Goal: Transaction & Acquisition: Purchase product/service

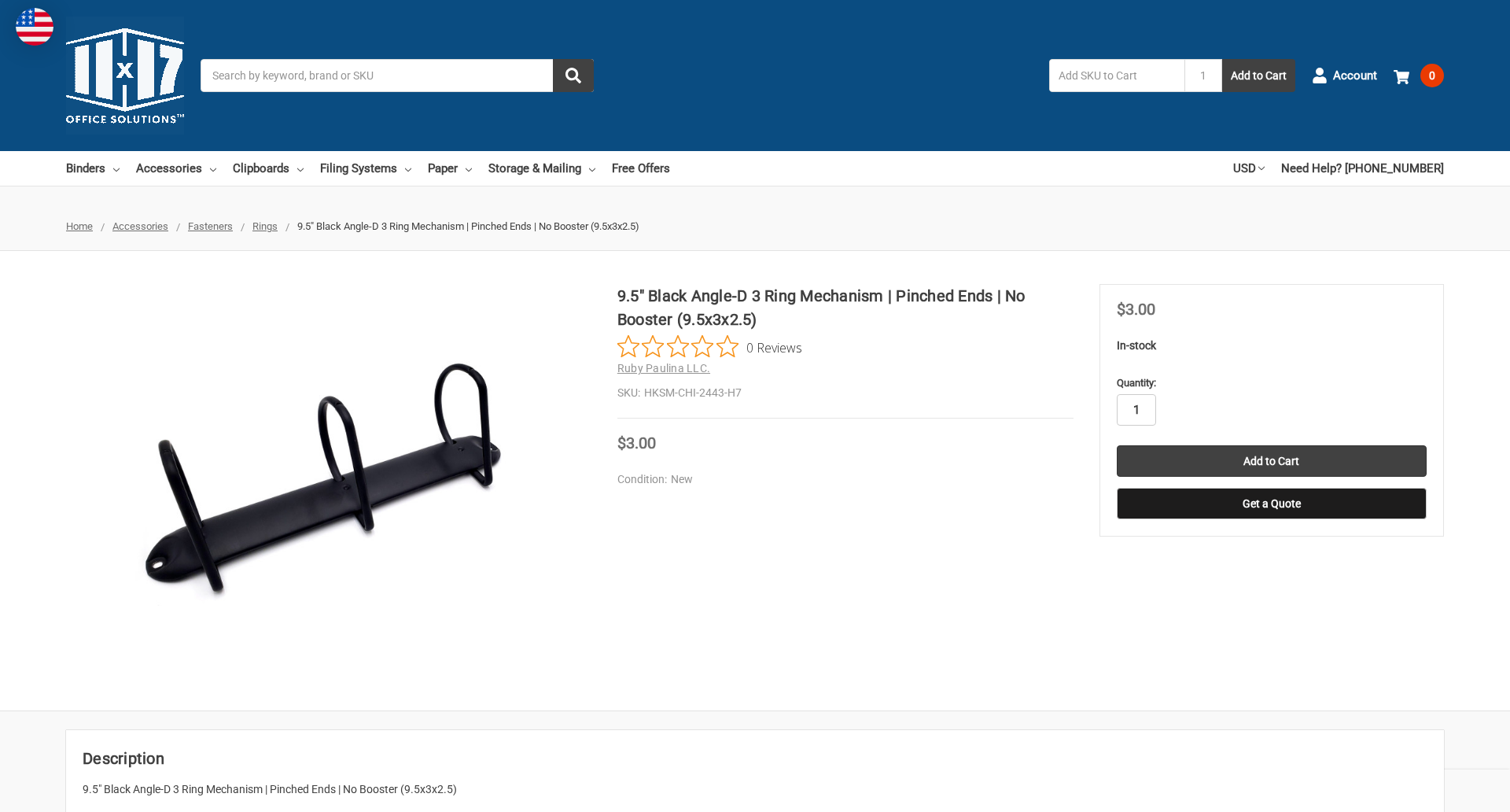
click at [1136, 410] on input "1" at bounding box center [1137, 409] width 40 height 31
type input "2"
click at [1271, 504] on button "Get a Quote" at bounding box center [1272, 503] width 310 height 31
click at [1271, 461] on input "Add to Cart" at bounding box center [1272, 460] width 310 height 31
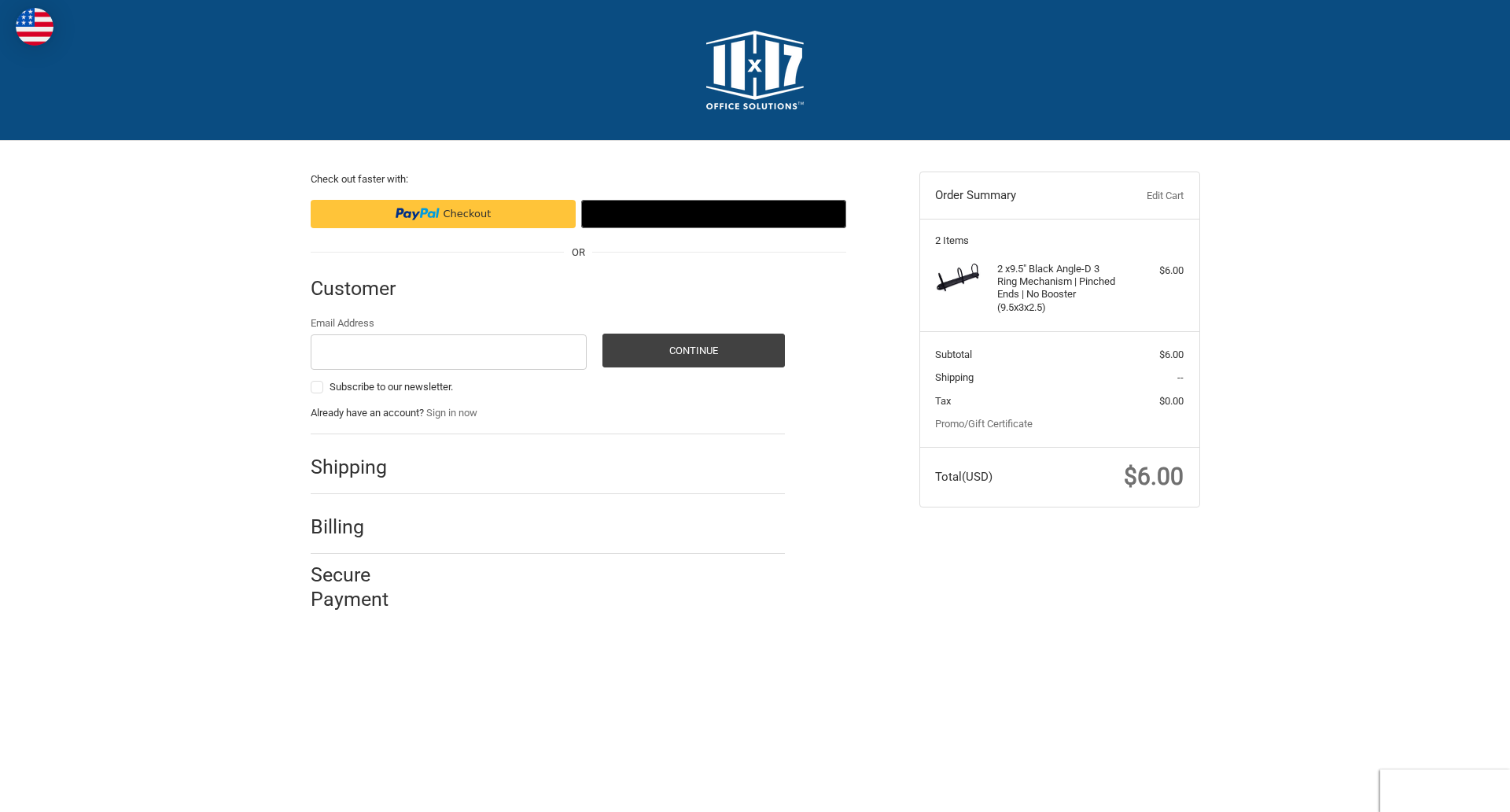
click at [449, 352] on input "Email Address" at bounding box center [450, 352] width 277 height 35
type input "[EMAIL_ADDRESS][DOMAIN_NAME]"
click at [693, 350] on button "Continue" at bounding box center [694, 351] width 183 height 34
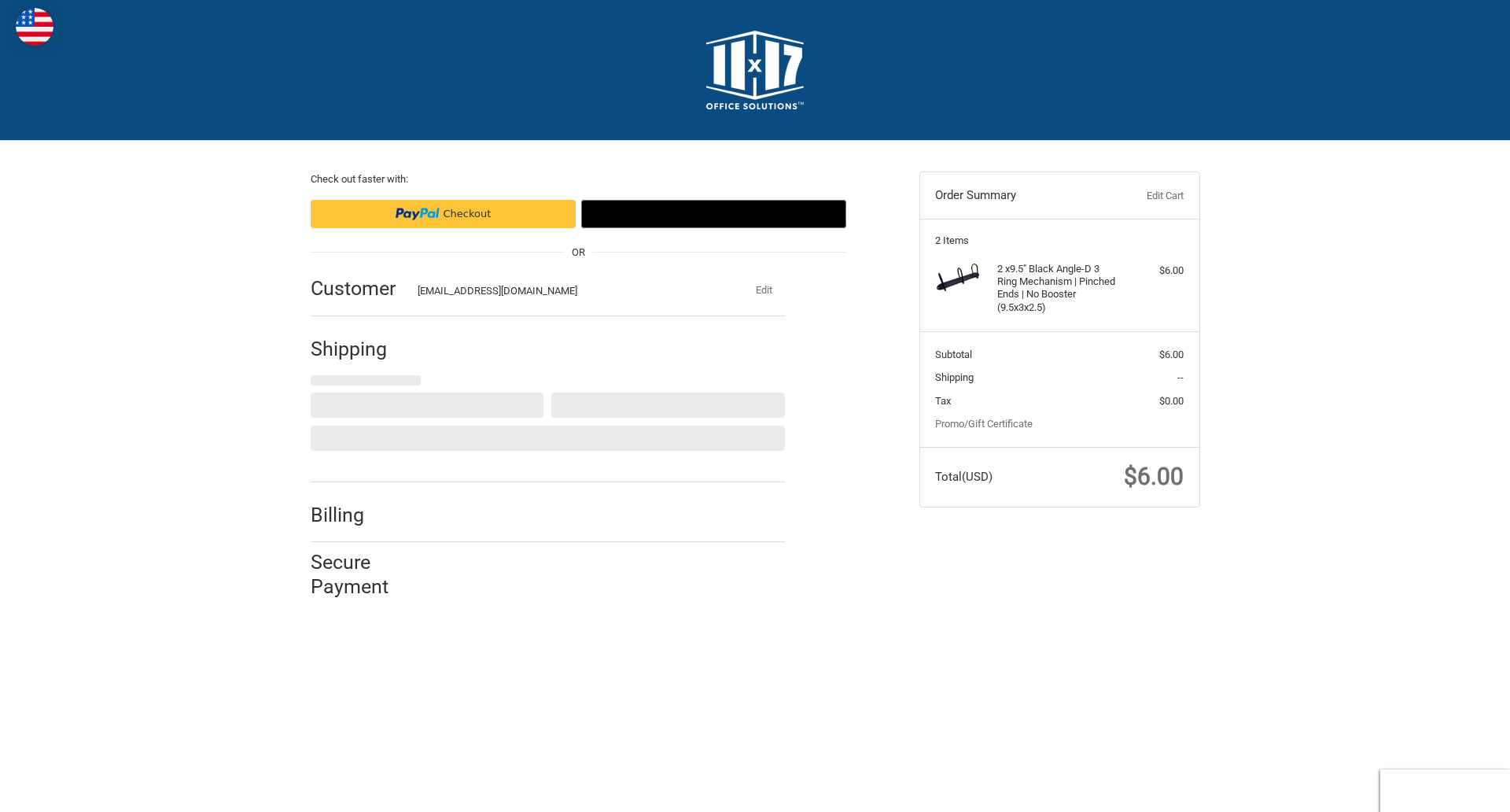
select select "US"
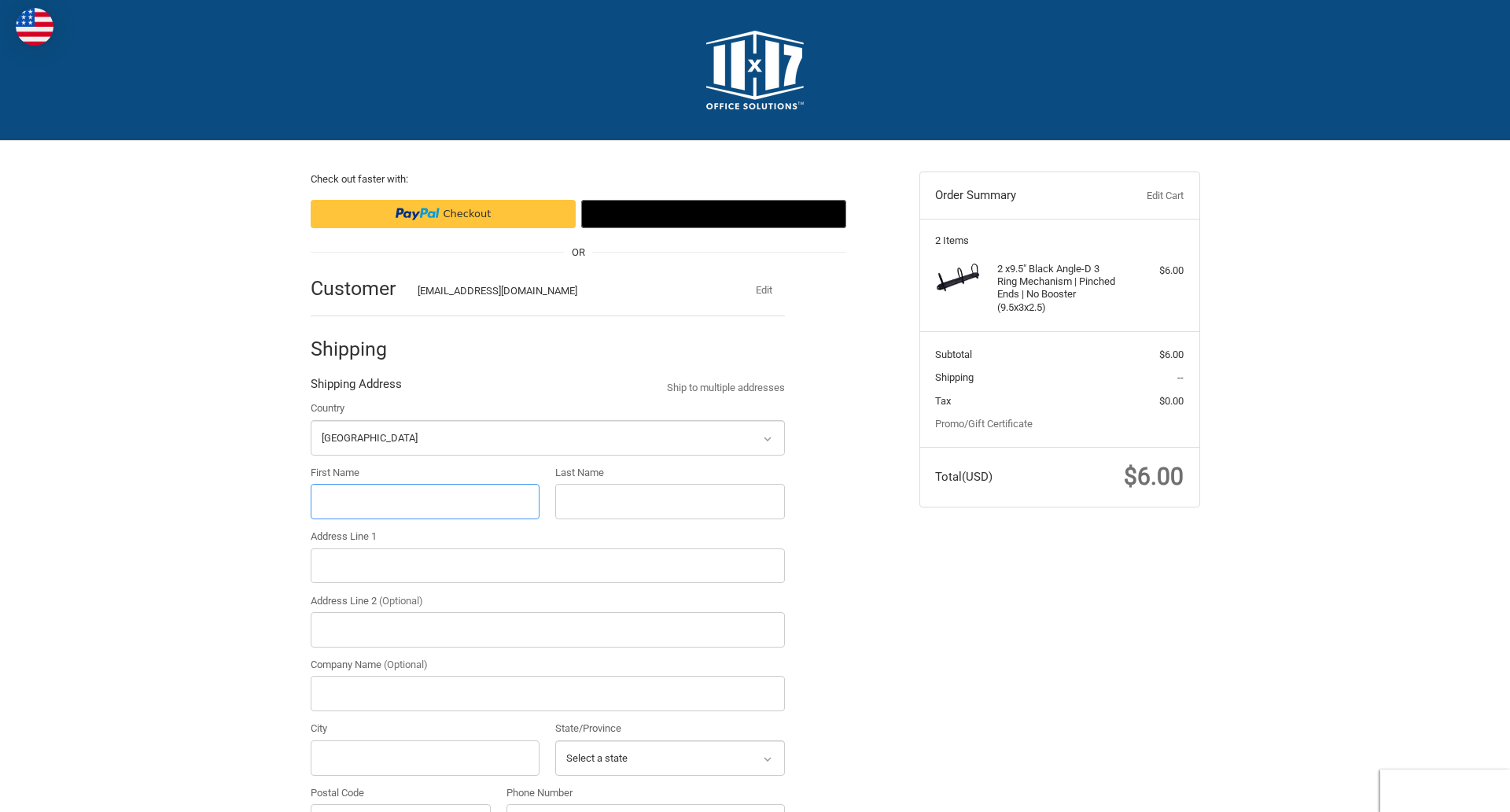
click at [425, 501] on input "First Name" at bounding box center [426, 502] width 230 height 35
type input "reflectiz"
click at [669, 501] on input "Last Name" at bounding box center [670, 502] width 230 height 35
type input "bigcommerce"
click at [401, 804] on input "Postal Code" at bounding box center [401, 821] width 181 height 35
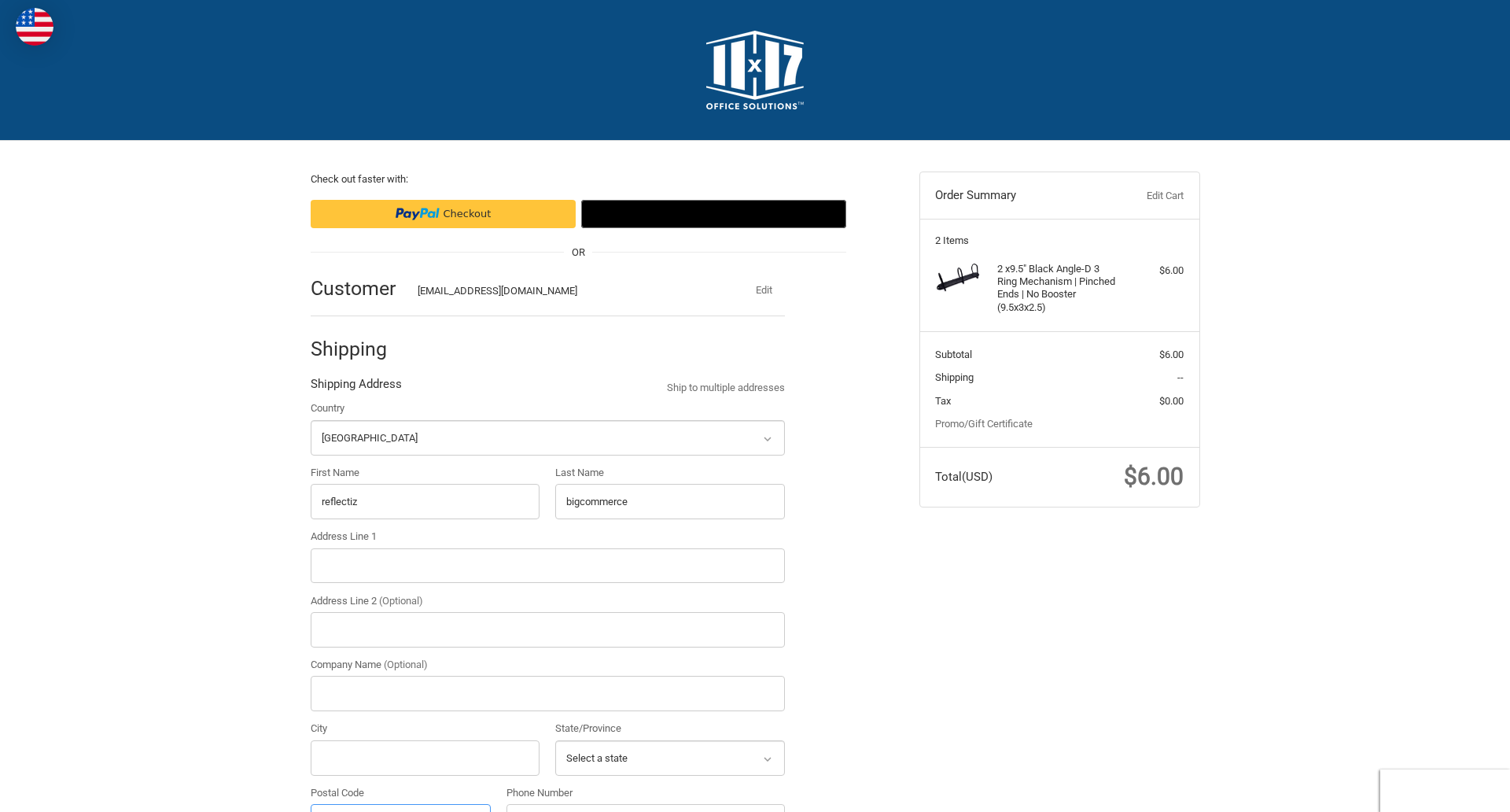
scroll to position [28, 0]
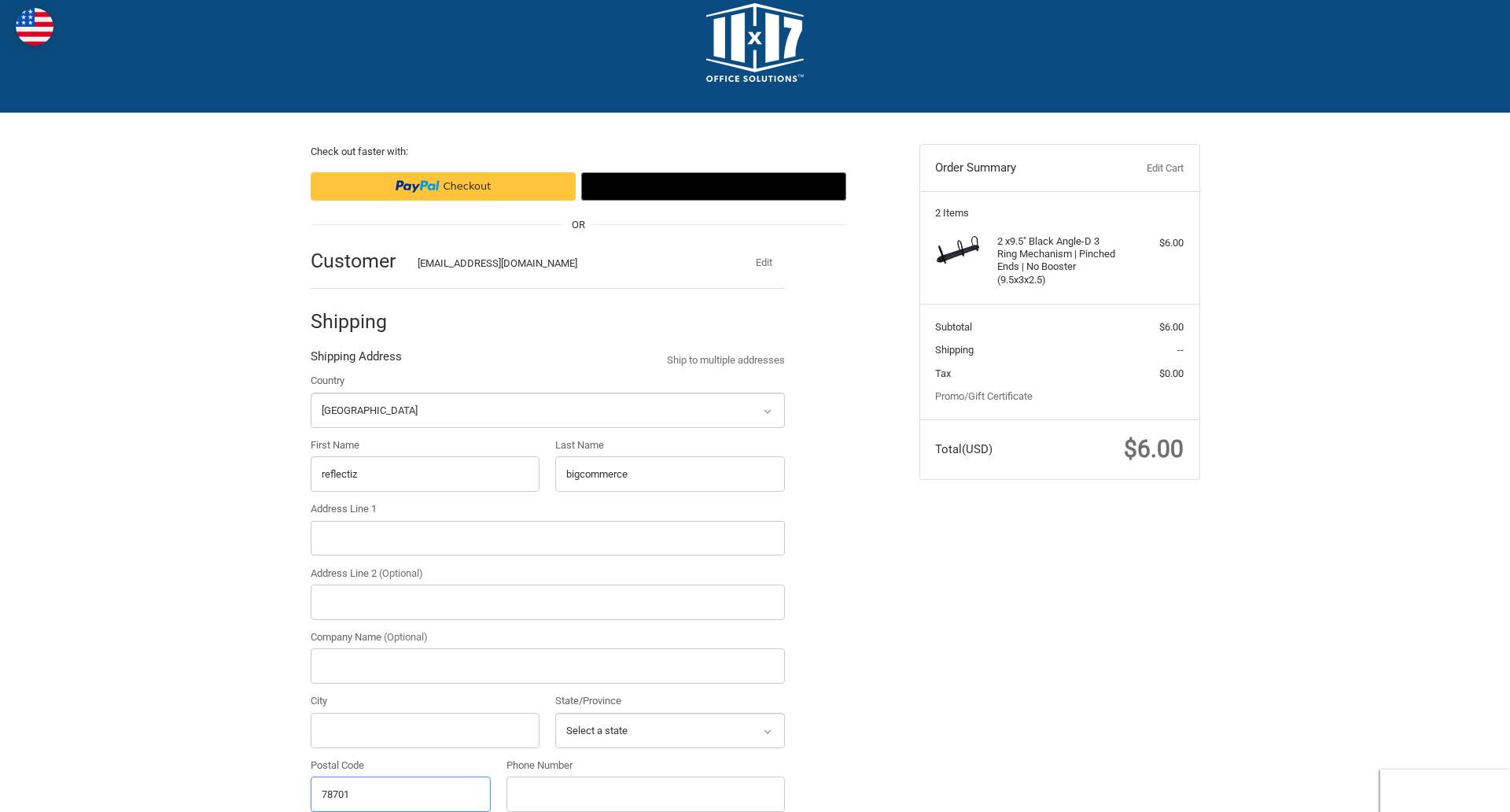
click at [401, 793] on input "78701" at bounding box center [401, 794] width 181 height 35
type input "78701"
click at [548, 537] on input "Address Line 1" at bounding box center [548, 538] width 474 height 35
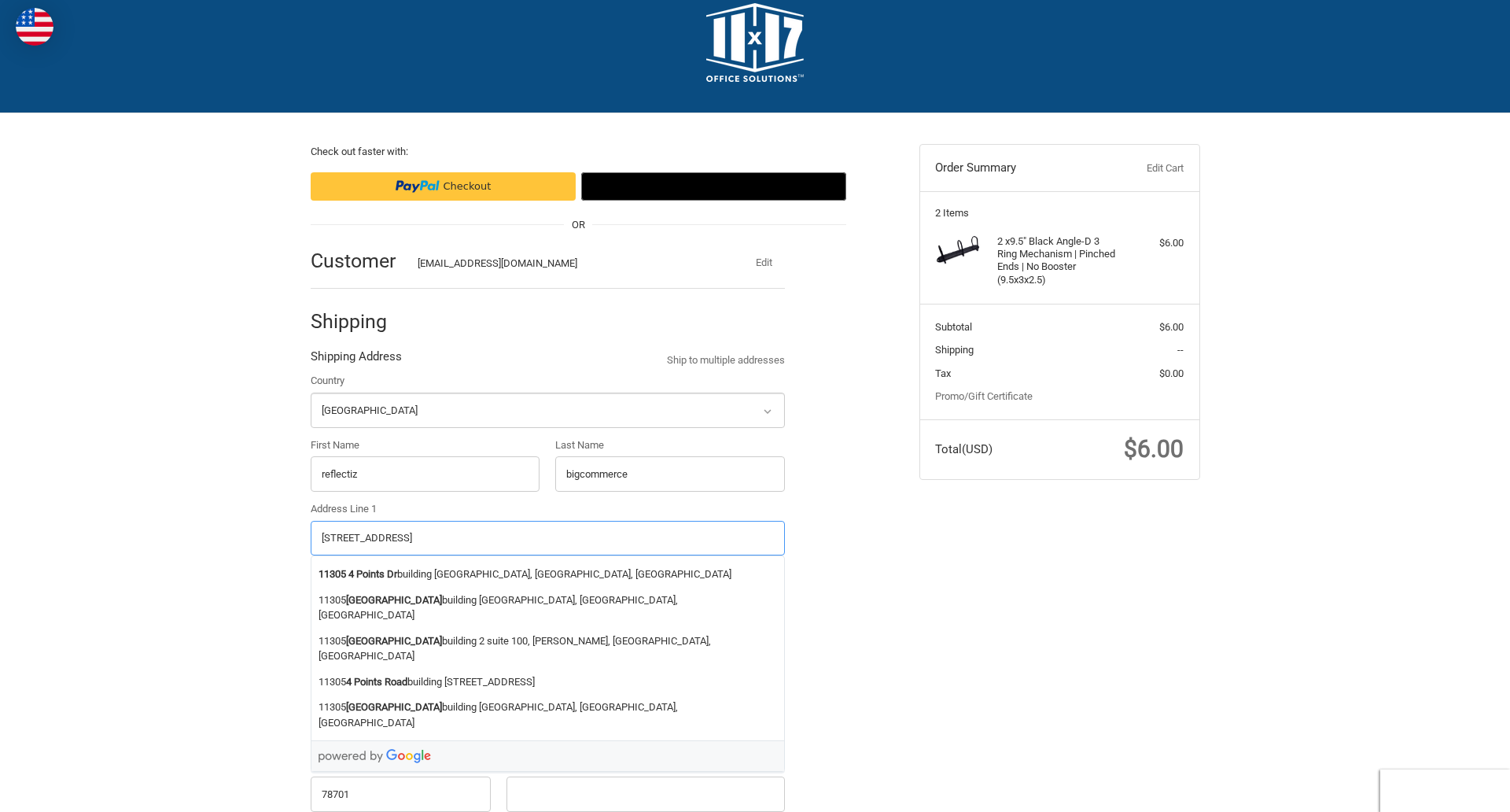
type input "[STREET_ADDRESS]"
click at [356, 360] on legend "Shipping Address" at bounding box center [357, 360] width 91 height 25
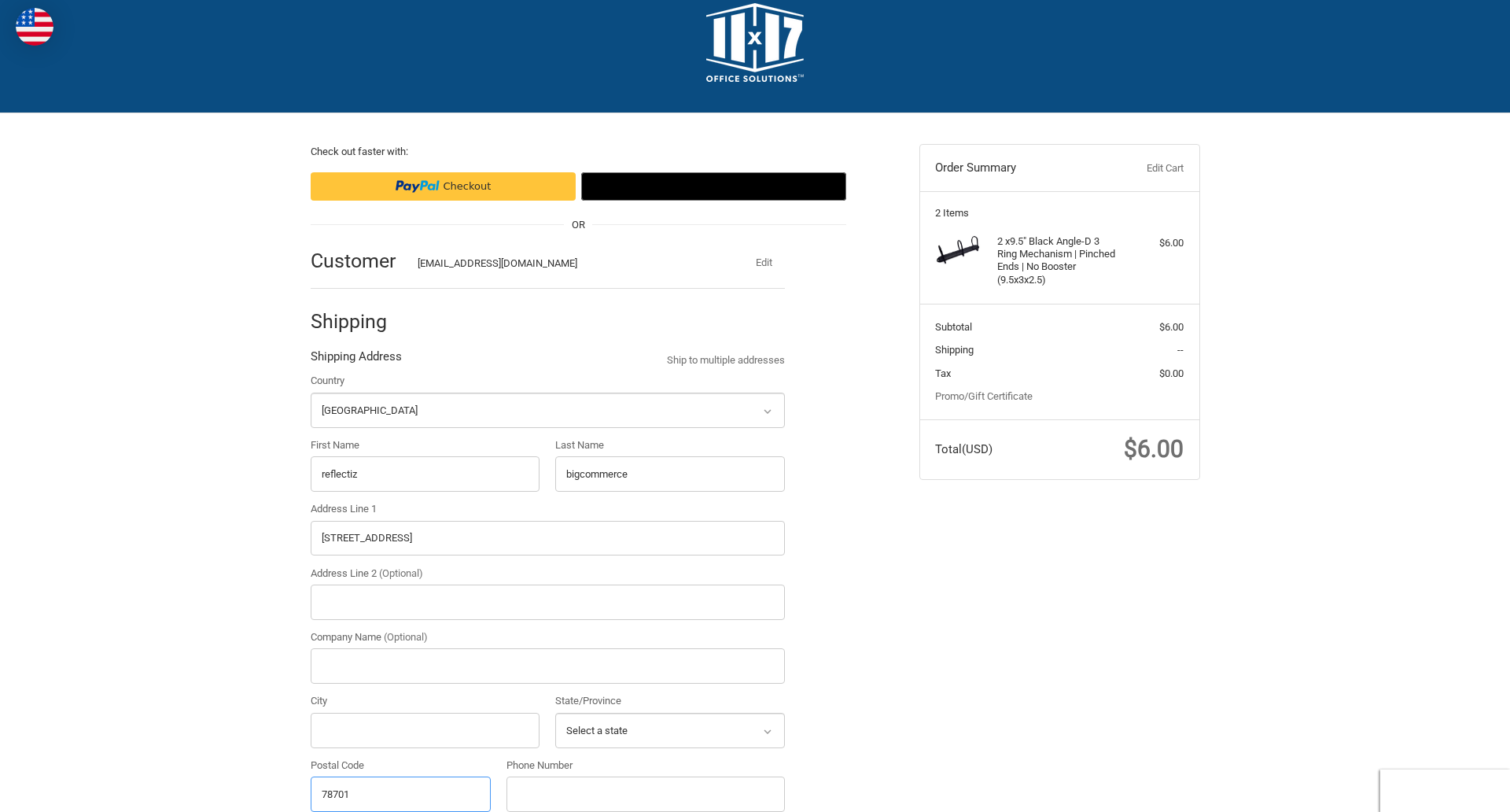
click at [401, 793] on input "78701" at bounding box center [401, 794] width 181 height 35
type input "78701"
select select "[GEOGRAPHIC_DATA]"
click at [548, 602] on input "Address Line 2 (Optional)" at bounding box center [548, 602] width 474 height 35
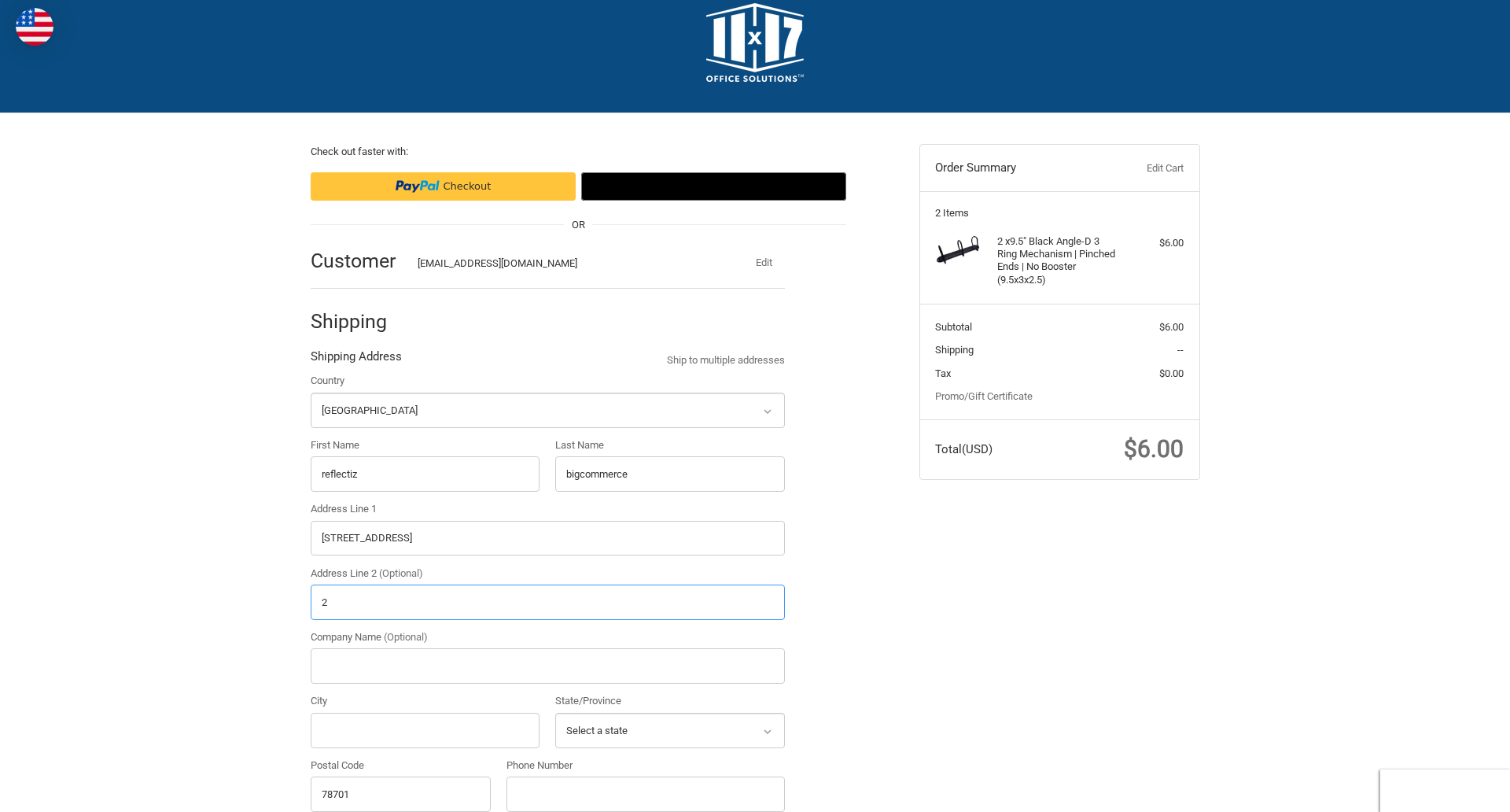
type input "2"
click at [425, 730] on input "City" at bounding box center [426, 730] width 230 height 35
click at [425, 730] on input "Austin" at bounding box center [426, 730] width 230 height 35
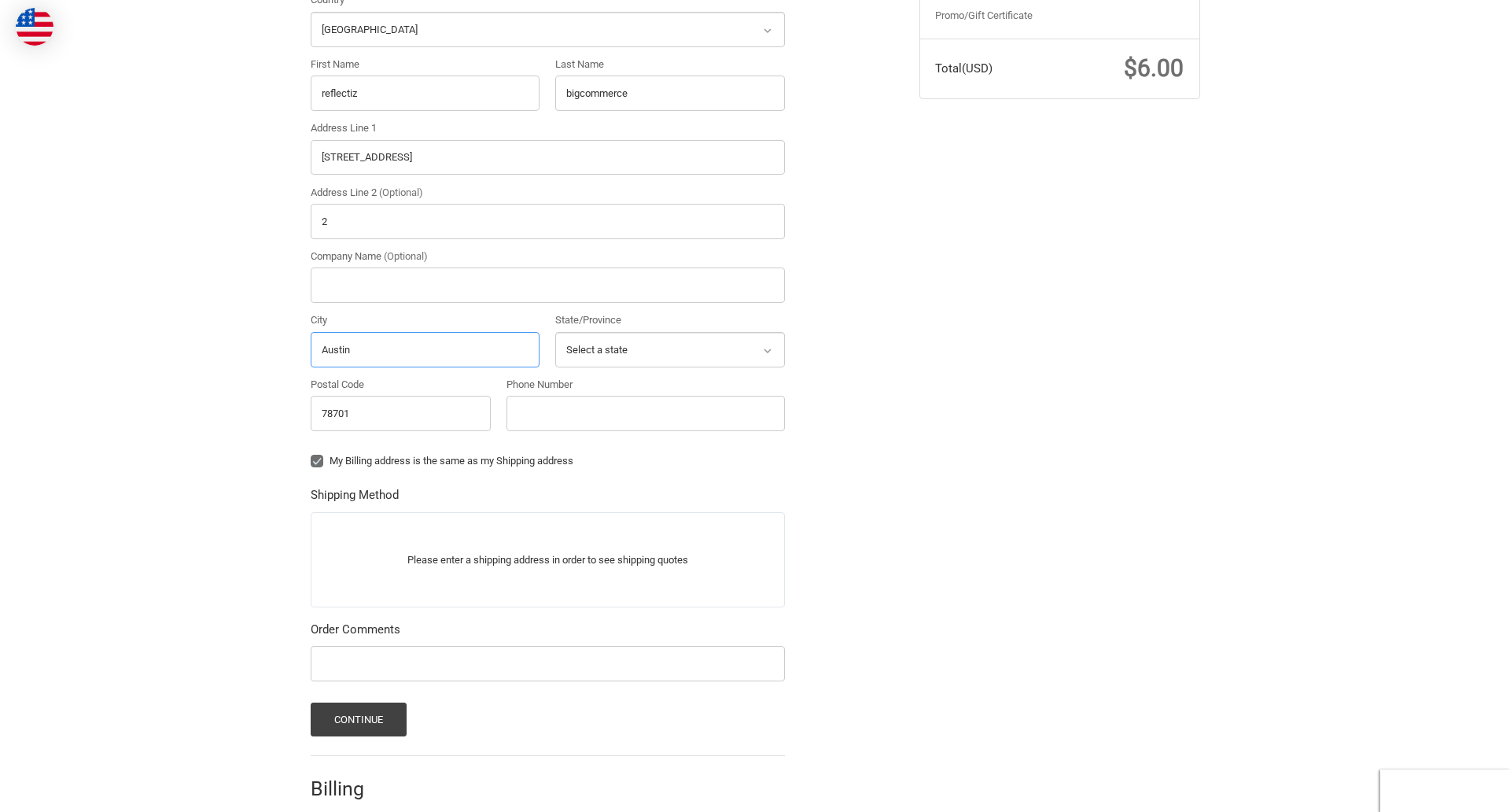
scroll to position [503, 0]
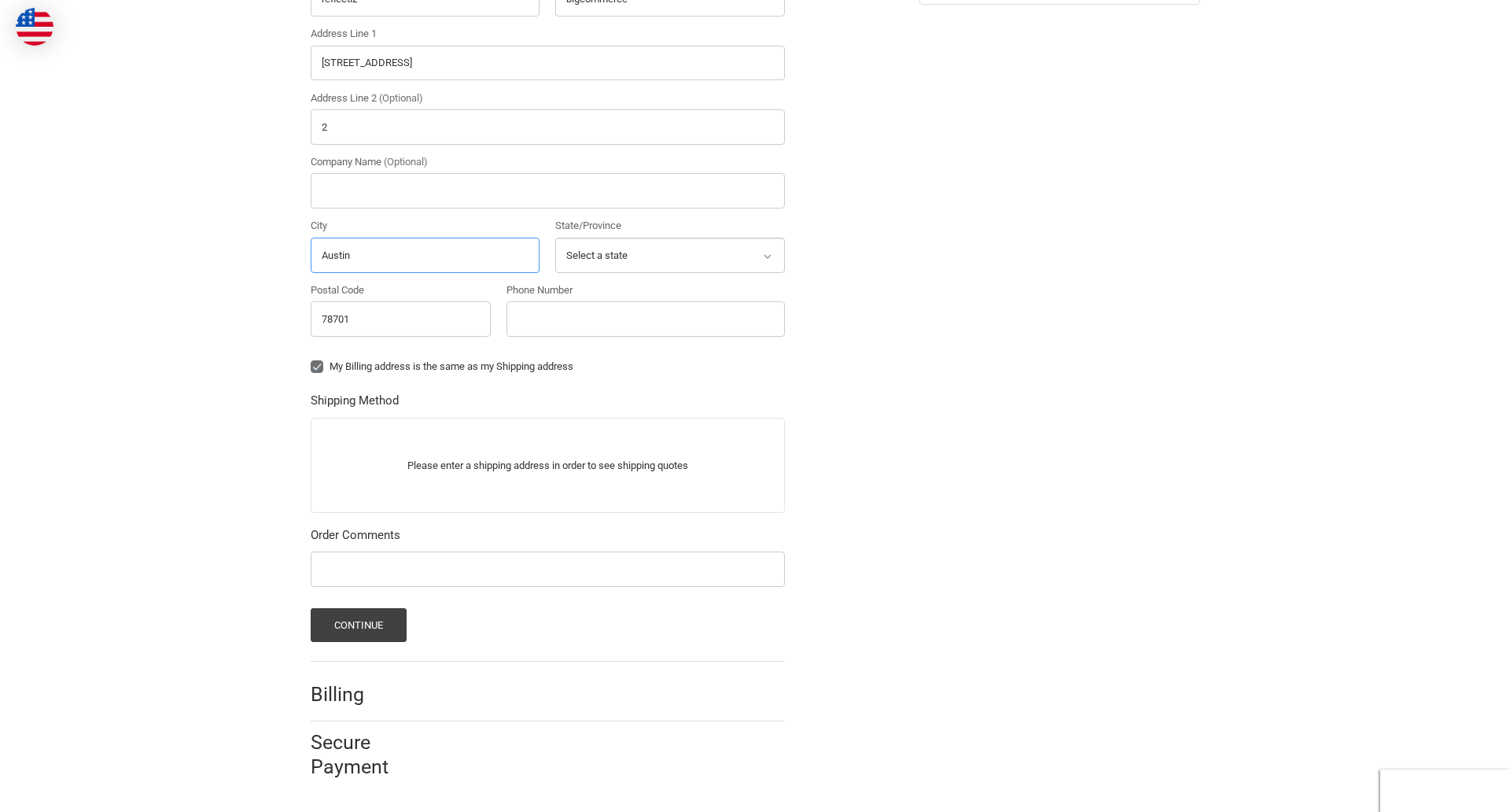
type input "Austin"
click at [645, 319] on input "Phone Number" at bounding box center [646, 319] width 279 height 35
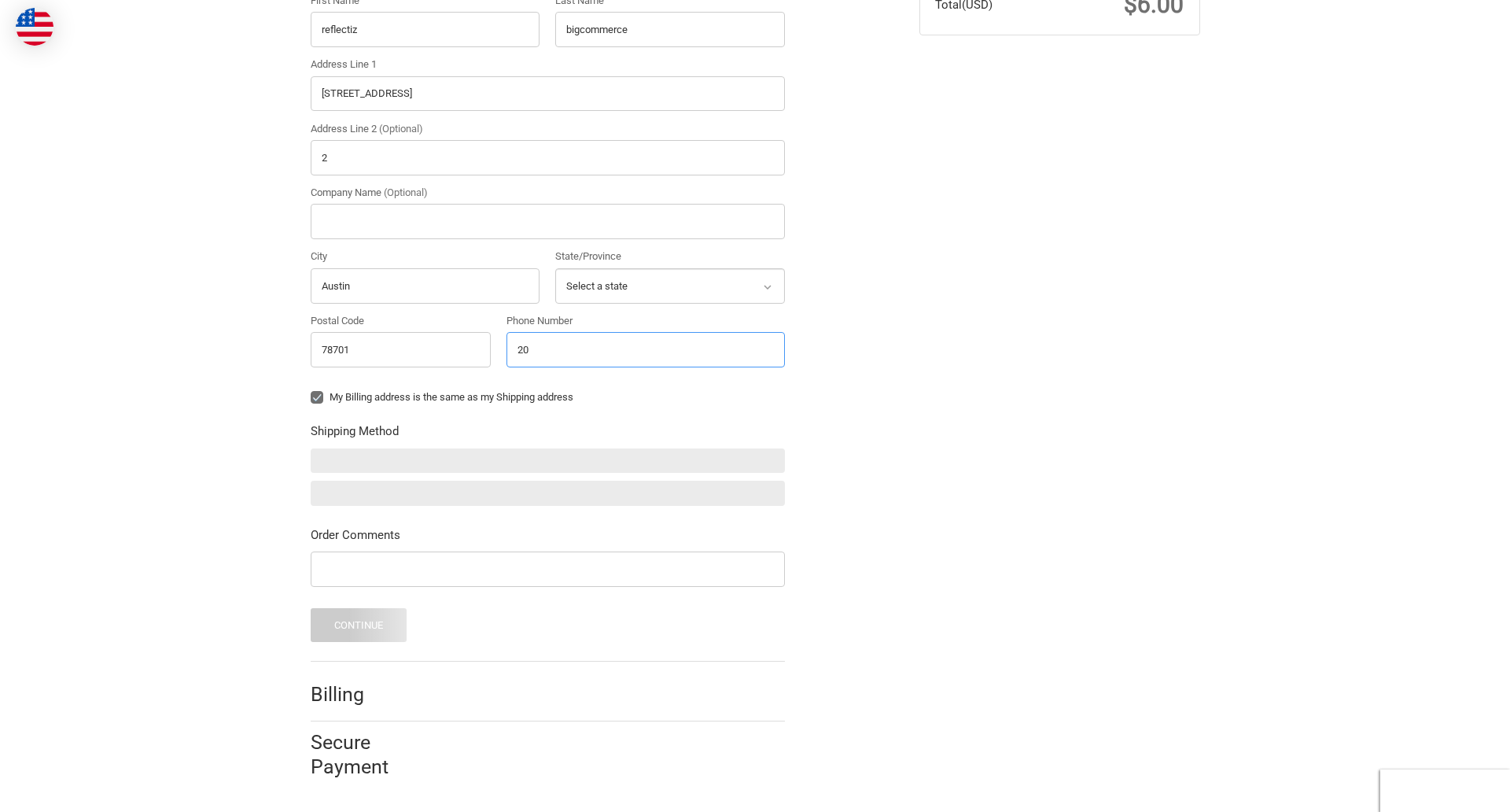
scroll to position [472, 0]
type input "2025550150"
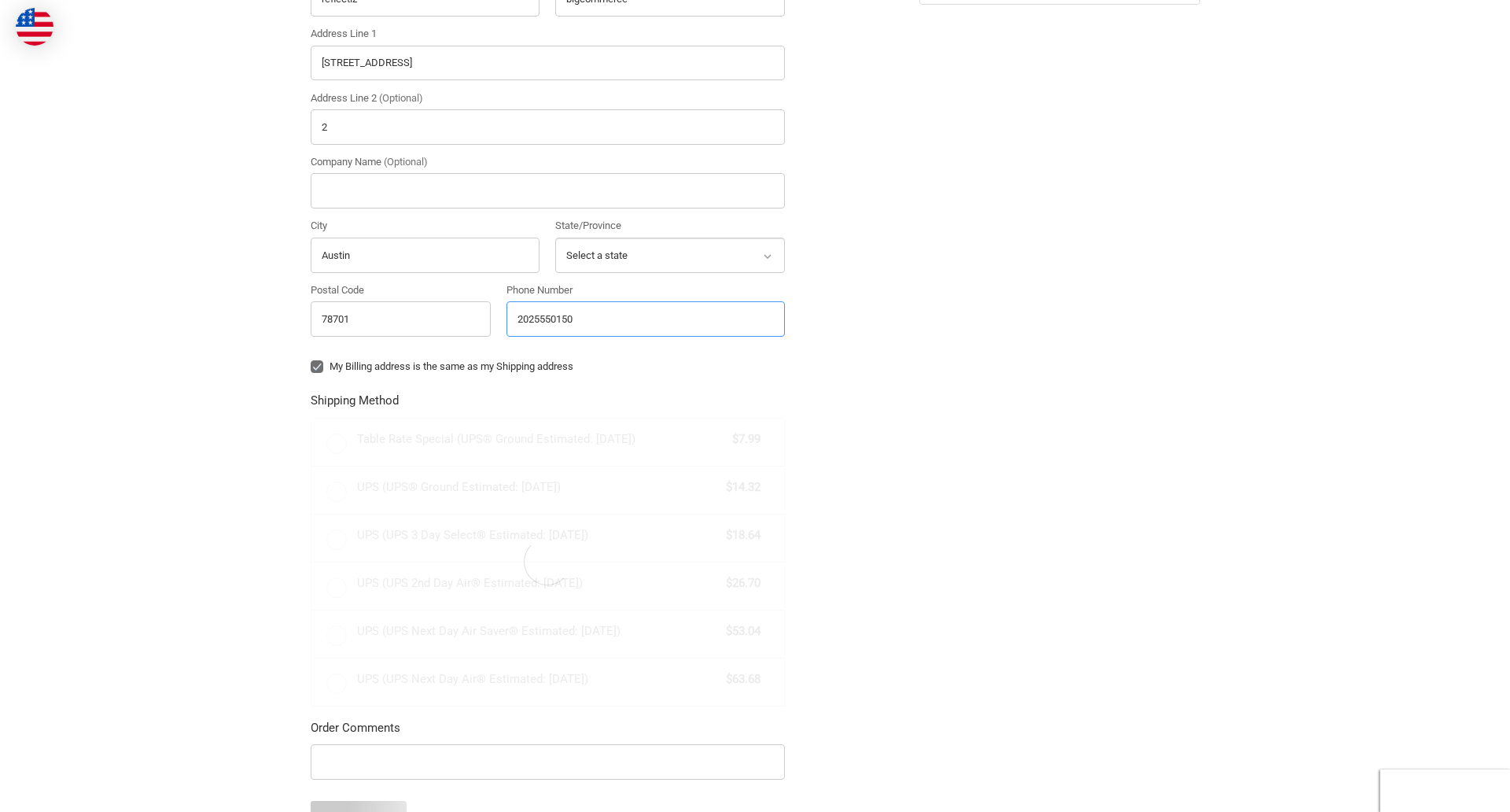
radio input "true"
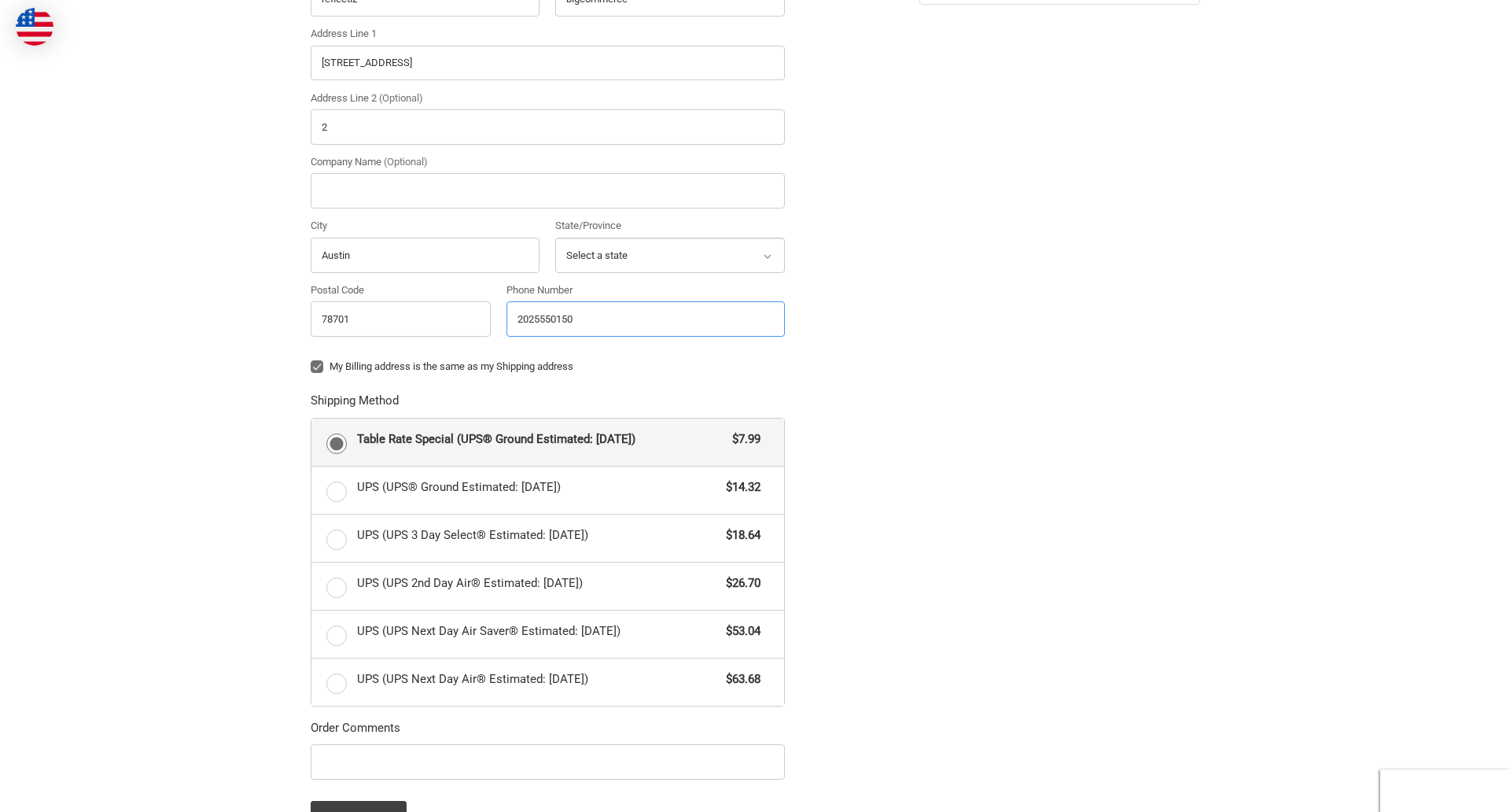
type input "2025550150"
click at [548, 190] on input "Company Name (Optional)" at bounding box center [548, 191] width 474 height 35
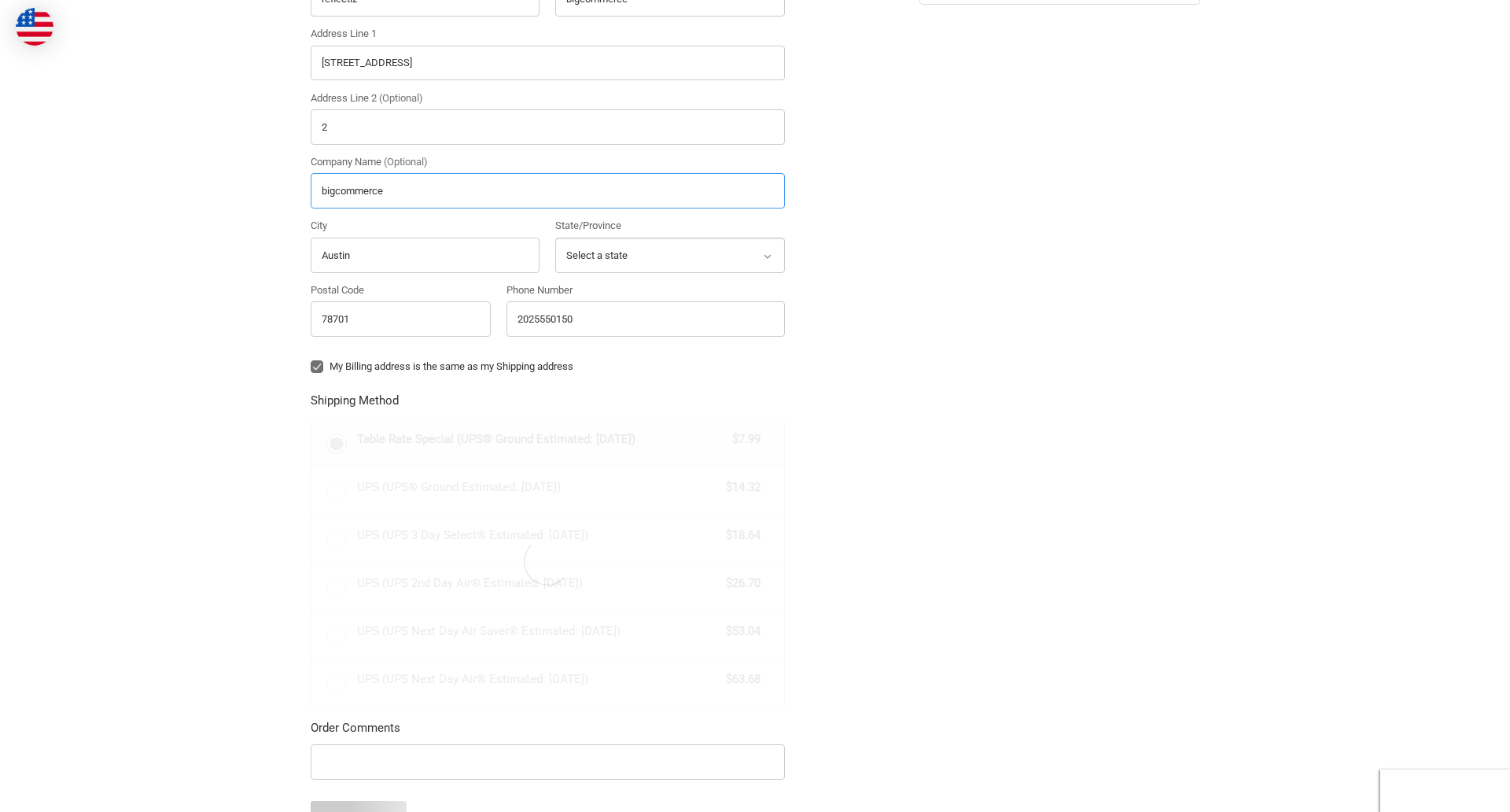
scroll to position [52, 0]
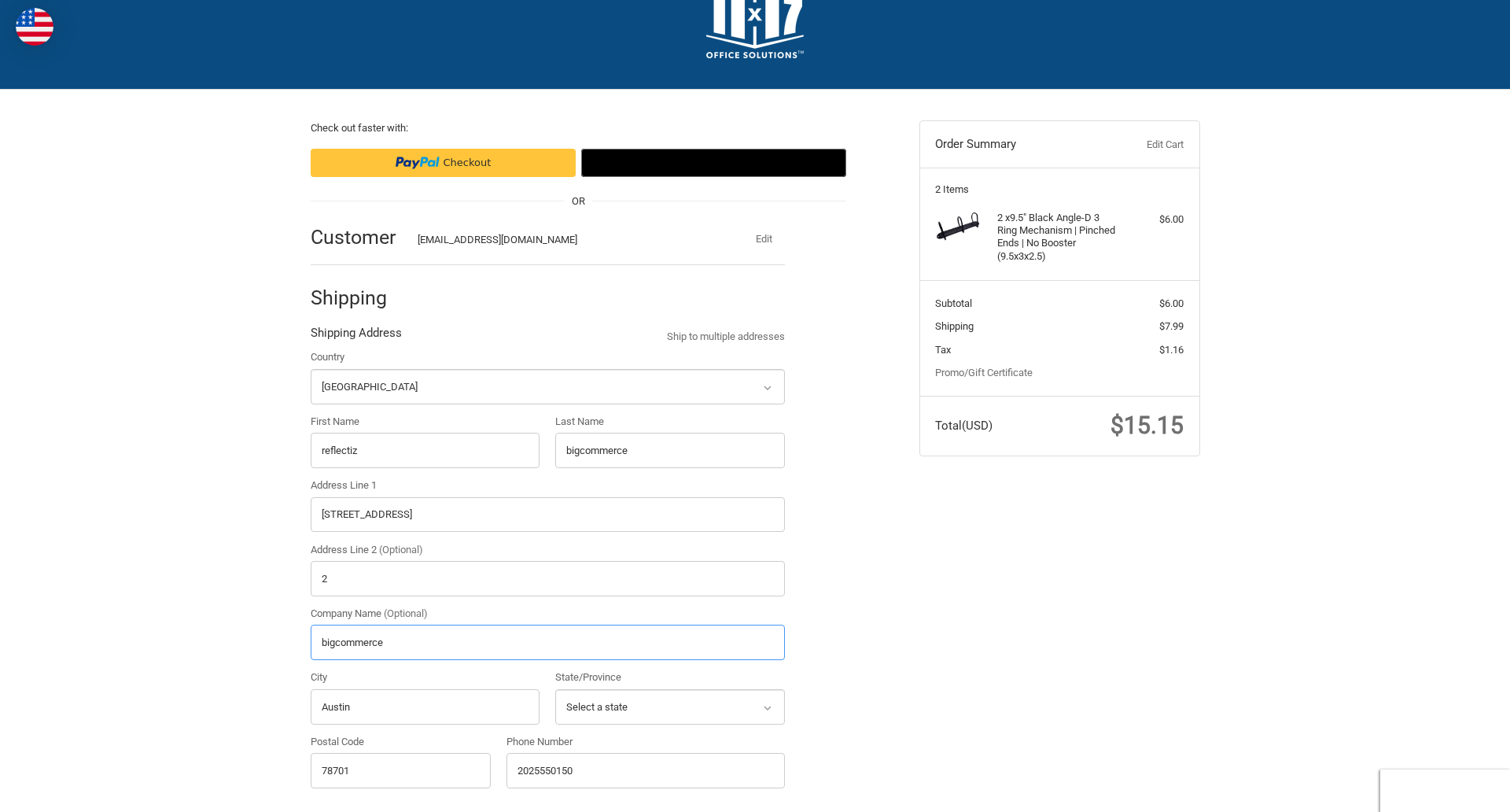
type input "bigcommerce"
click at [311, 406] on div "Country Select a country [GEOGRAPHIC_DATA] [GEOGRAPHIC_DATA] [GEOGRAPHIC_DATA] …" at bounding box center [548, 573] width 490 height 449
click at [311, 470] on div "Country Select a country [GEOGRAPHIC_DATA] [GEOGRAPHIC_DATA] [GEOGRAPHIC_DATA] …" at bounding box center [548, 573] width 490 height 449
click at [555, 470] on div "Country Select a country [GEOGRAPHIC_DATA] [GEOGRAPHIC_DATA] [GEOGRAPHIC_DATA] …" at bounding box center [548, 573] width 490 height 449
click at [311, 598] on div "Country Select a country [GEOGRAPHIC_DATA] [GEOGRAPHIC_DATA] [GEOGRAPHIC_DATA] …" at bounding box center [548, 573] width 490 height 449
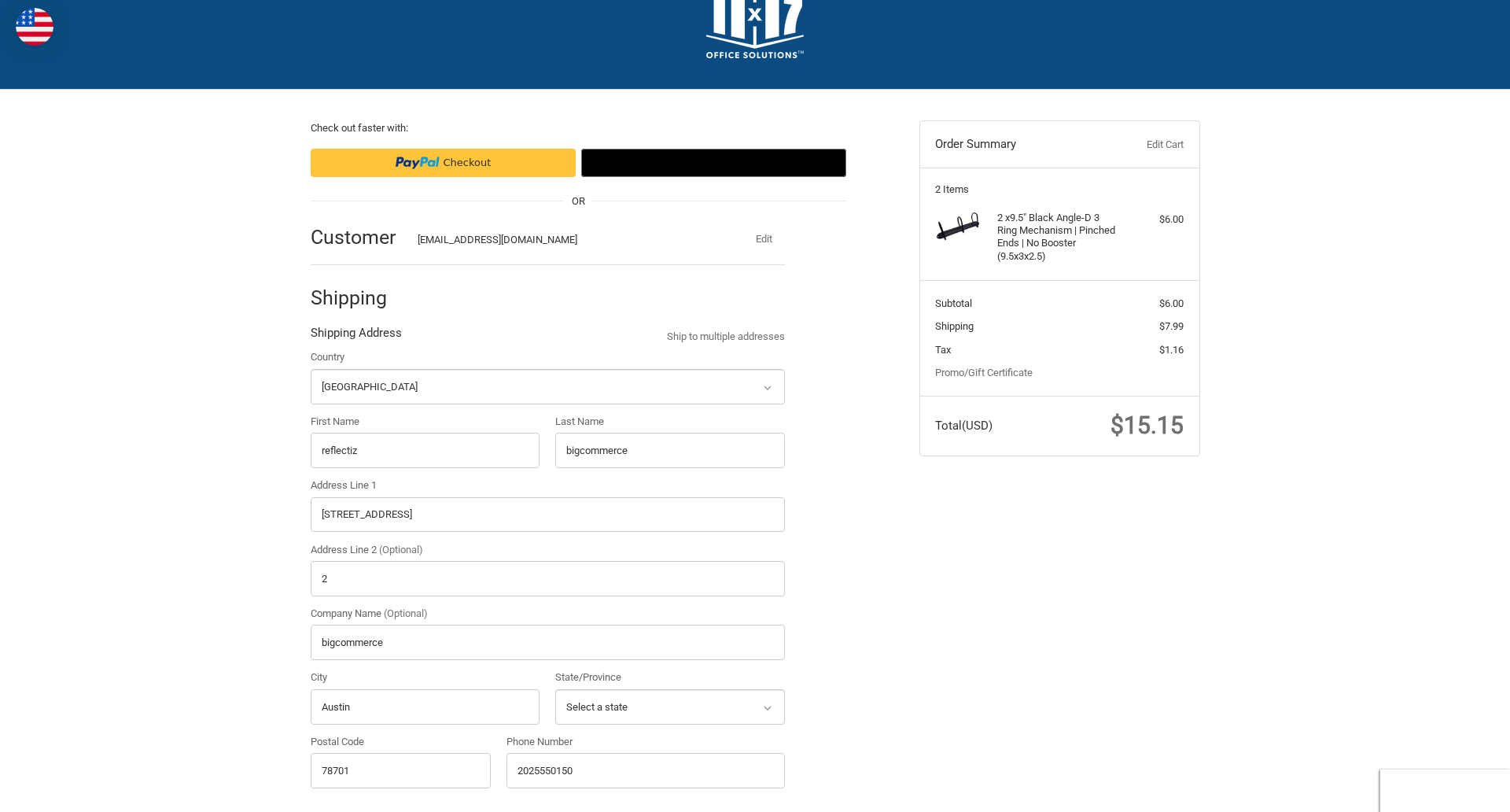
click at [311, 662] on div "Country Select a country [GEOGRAPHIC_DATA] [GEOGRAPHIC_DATA] [GEOGRAPHIC_DATA] …" at bounding box center [548, 573] width 490 height 449
click at [311, 726] on div "Country Select a country [GEOGRAPHIC_DATA] [GEOGRAPHIC_DATA] [GEOGRAPHIC_DATA] …" at bounding box center [548, 573] width 490 height 449
click at [555, 726] on div "Country Select a country [GEOGRAPHIC_DATA] [GEOGRAPHIC_DATA] [GEOGRAPHIC_DATA] …" at bounding box center [548, 573] width 490 height 449
click at [311, 790] on div "Country Select a country [GEOGRAPHIC_DATA] [GEOGRAPHIC_DATA] [GEOGRAPHIC_DATA] …" at bounding box center [548, 573] width 490 height 449
click at [507, 790] on div "Phone Number [PHONE_NUMBER]" at bounding box center [646, 766] width 294 height 63
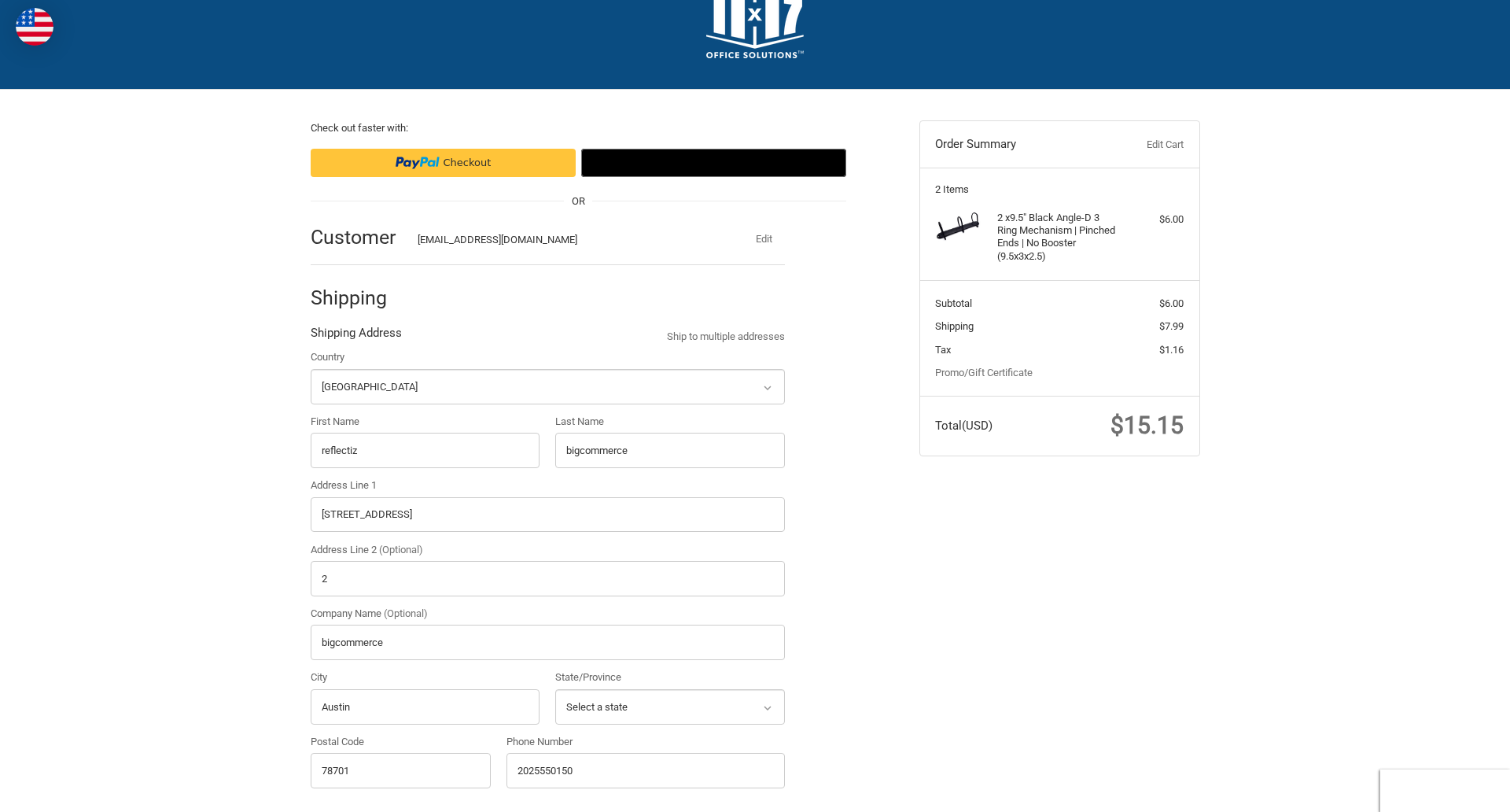
click at [311, 406] on form "Country Select a country [GEOGRAPHIC_DATA] [GEOGRAPHIC_DATA] [GEOGRAPHIC_DATA] …" at bounding box center [548, 817] width 474 height 936
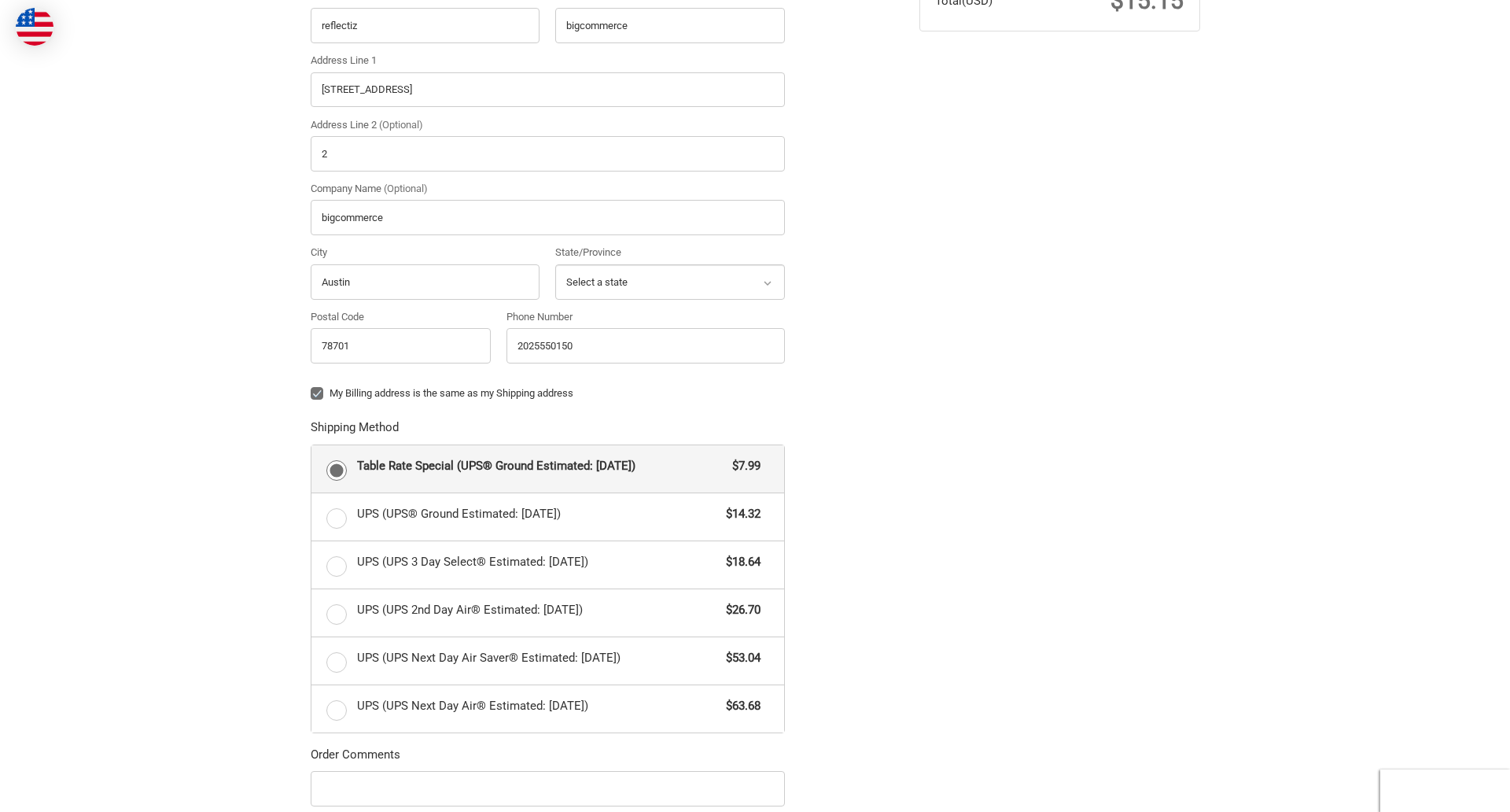
click at [311, 808] on form "Country Select a country [GEOGRAPHIC_DATA] [GEOGRAPHIC_DATA] [GEOGRAPHIC_DATA] …" at bounding box center [548, 393] width 474 height 936
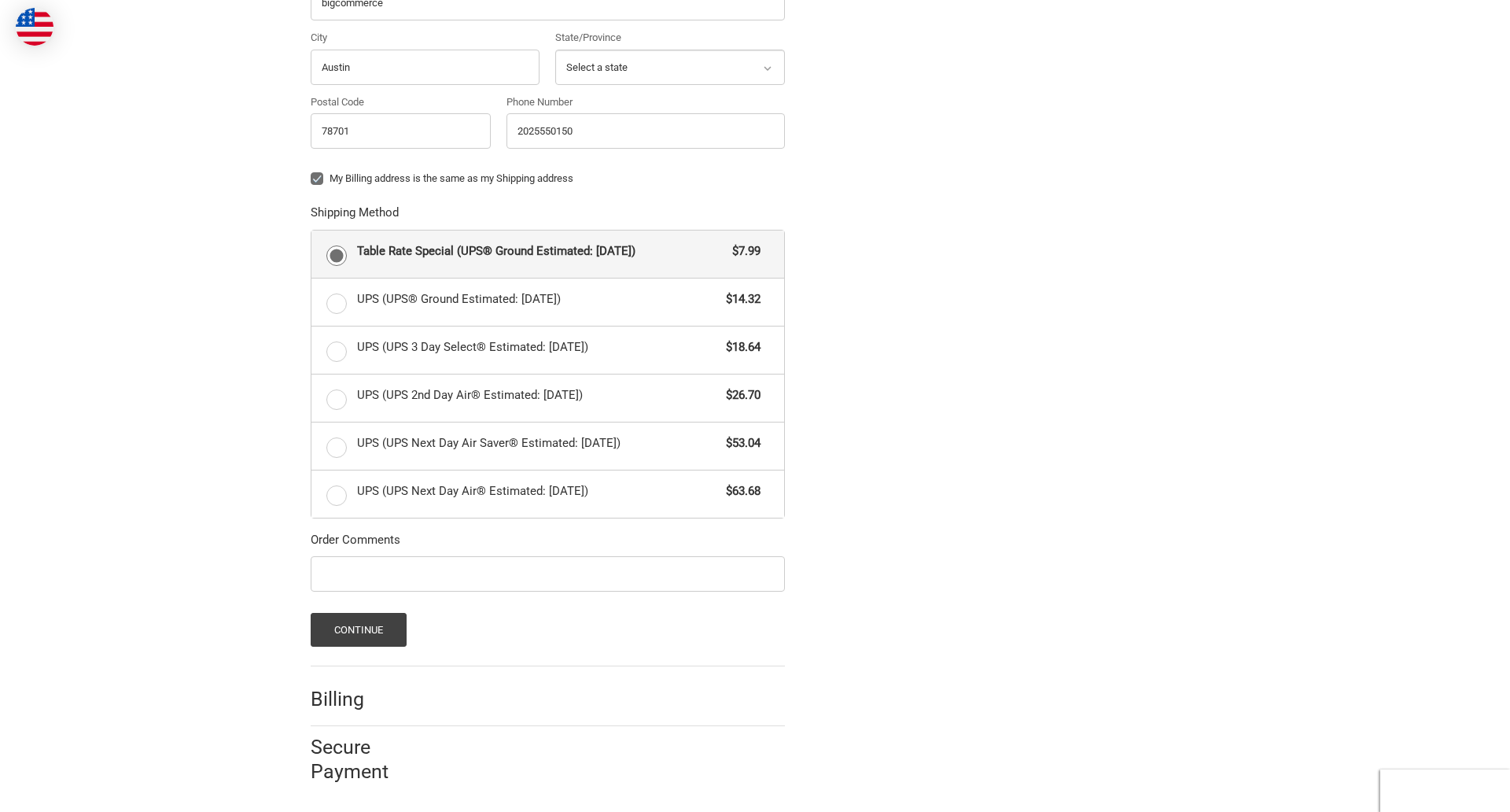
scroll to position [695, 0]
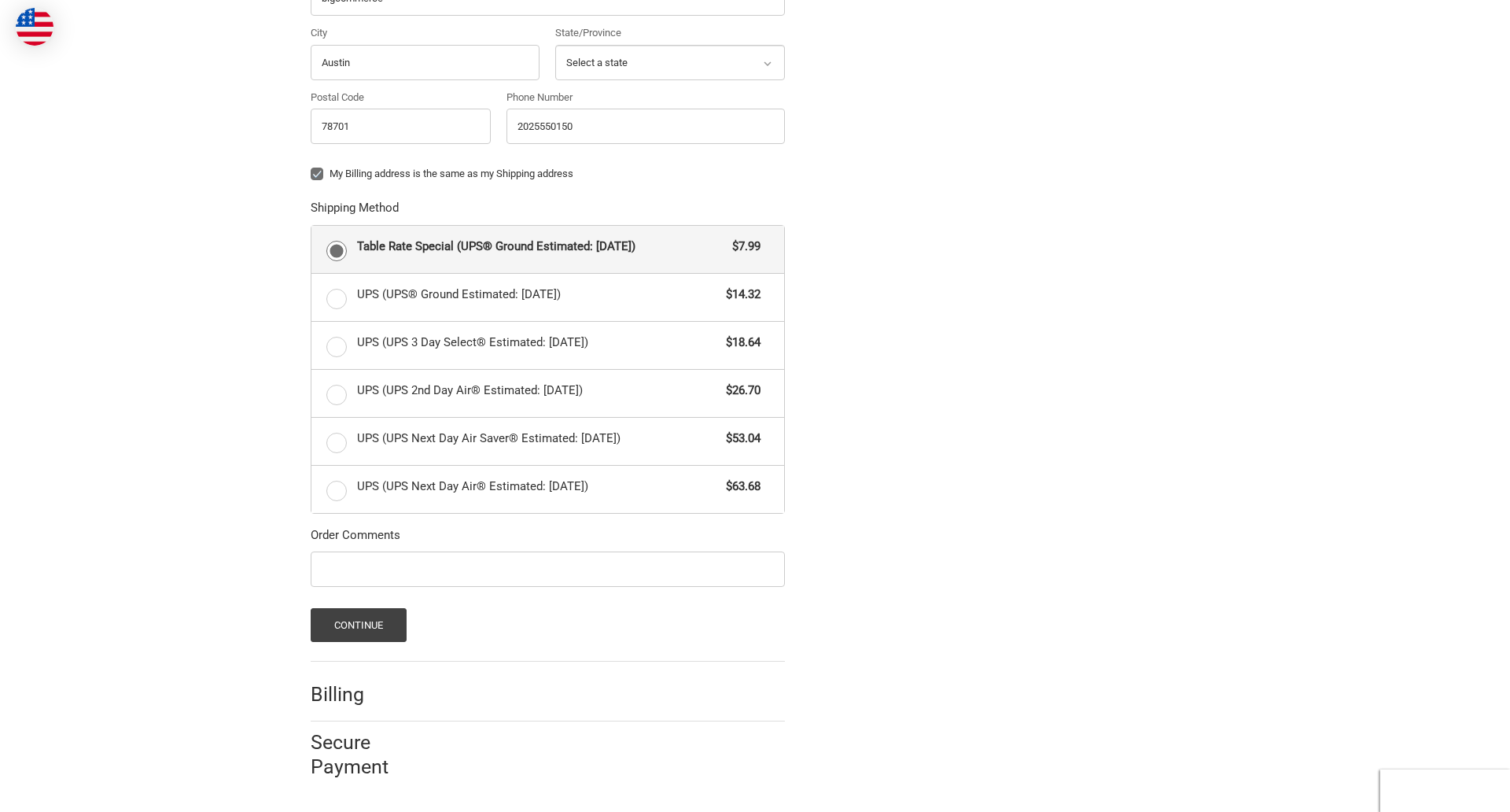
click at [548, 248] on span "Table Rate Special (UPS® Ground Estimated: [DATE])" at bounding box center [542, 246] width 368 height 18
click at [313, 226] on input "Table Rate Special (UPS® Ground Estimated: [DATE]) $7.99" at bounding box center [312, 226] width 1 height 1
click at [358, 624] on button "Continue" at bounding box center [359, 625] width 97 height 34
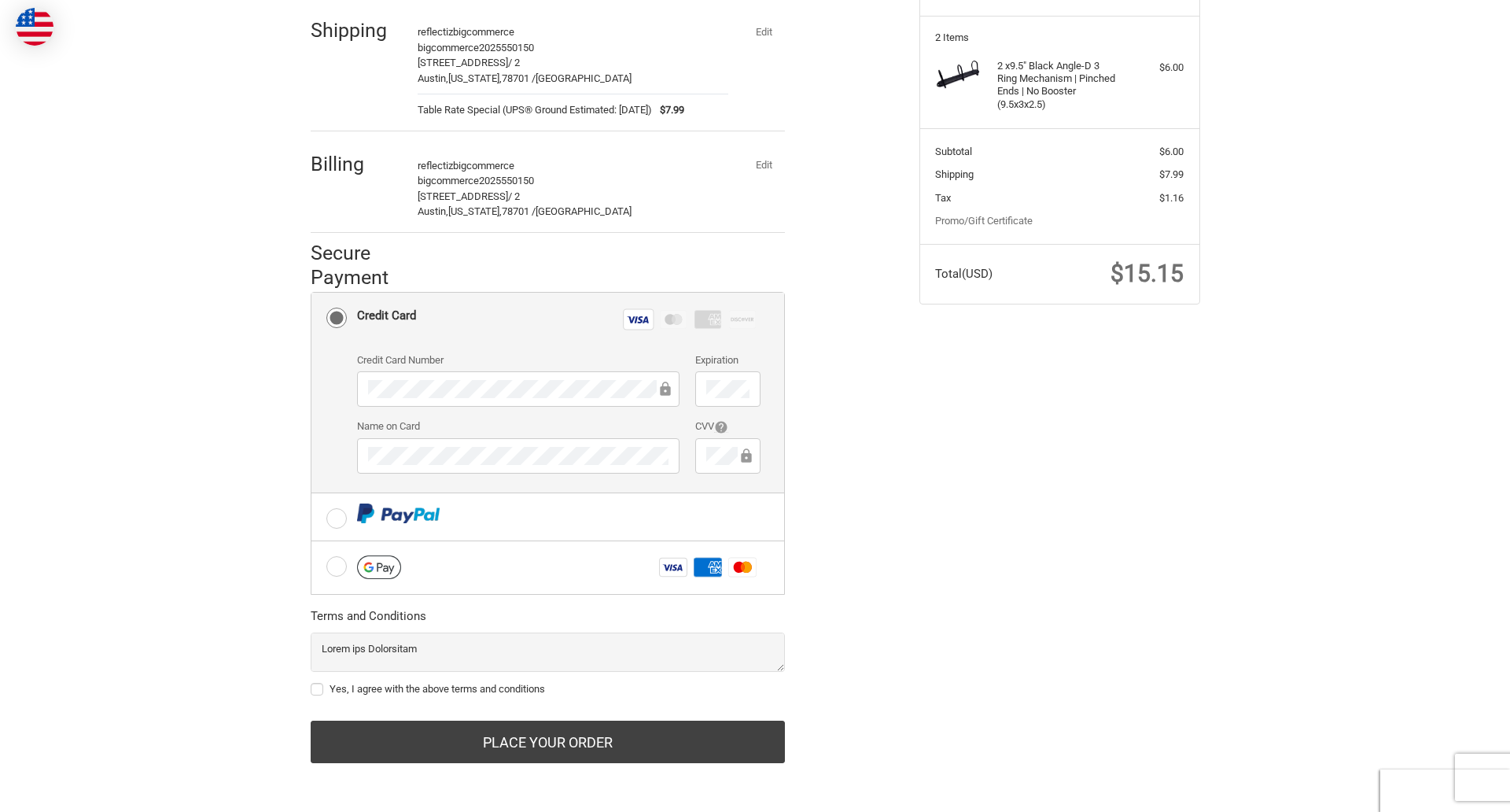
scroll to position [204, 0]
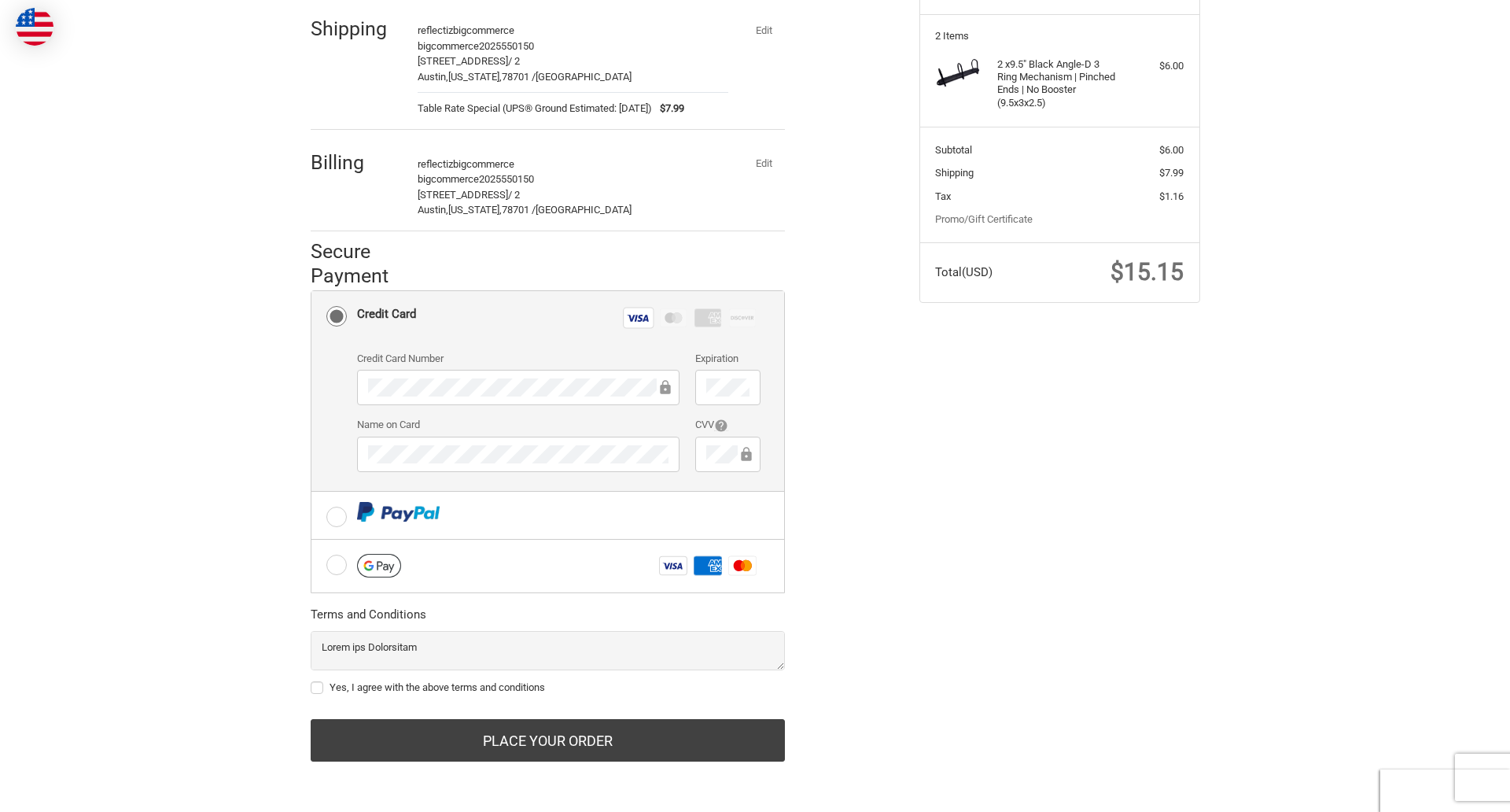
click at [548, 688] on label "Yes, I agree with the above terms and conditions" at bounding box center [548, 687] width 474 height 13
click at [312, 680] on input "Yes, I agree with the above terms and conditions" at bounding box center [311, 679] width 1 height 1
checkbox input "true"
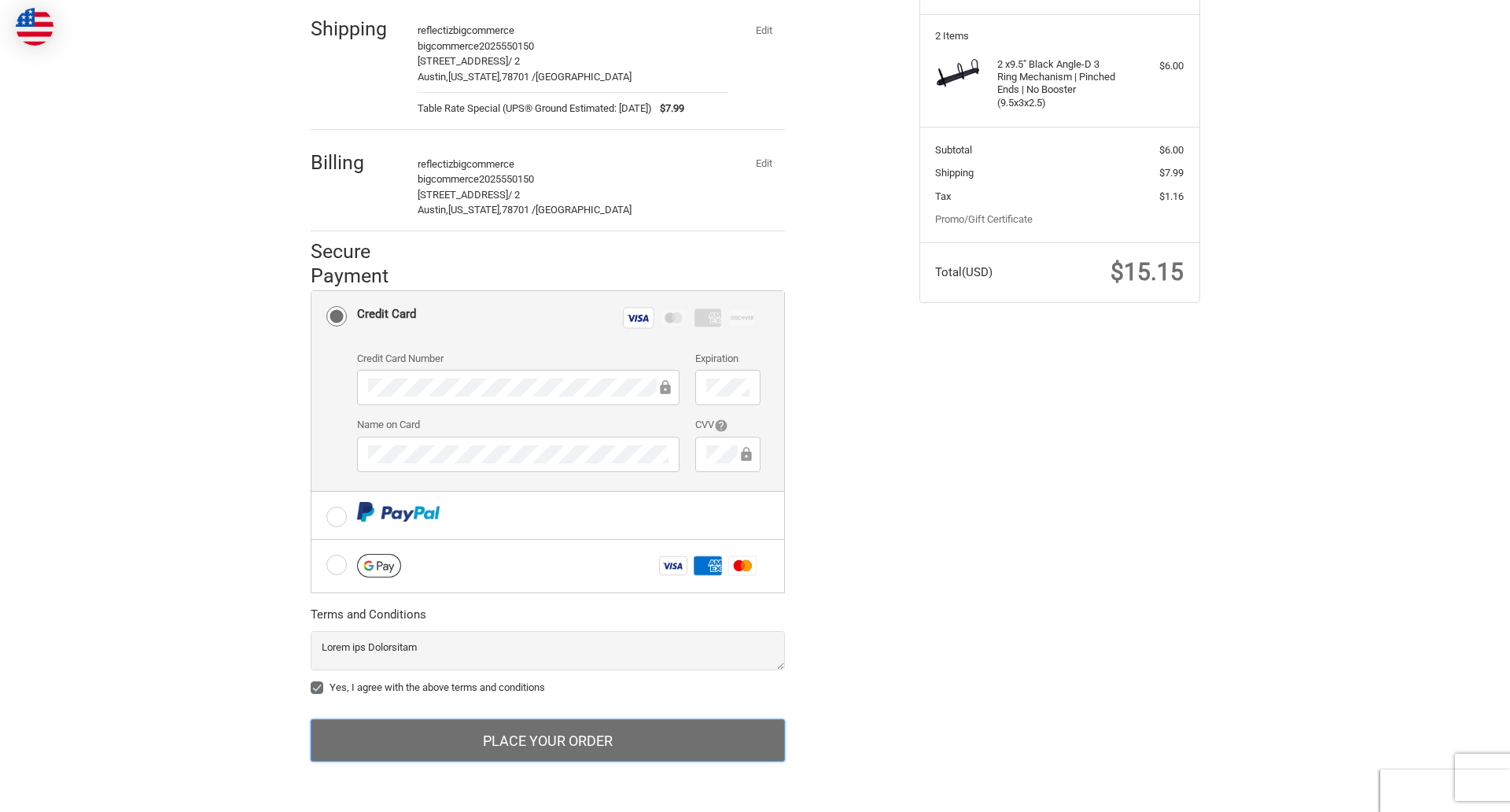
click at [548, 740] on button "Place Your Order" at bounding box center [548, 740] width 474 height 42
